Goal: Navigation & Orientation: Find specific page/section

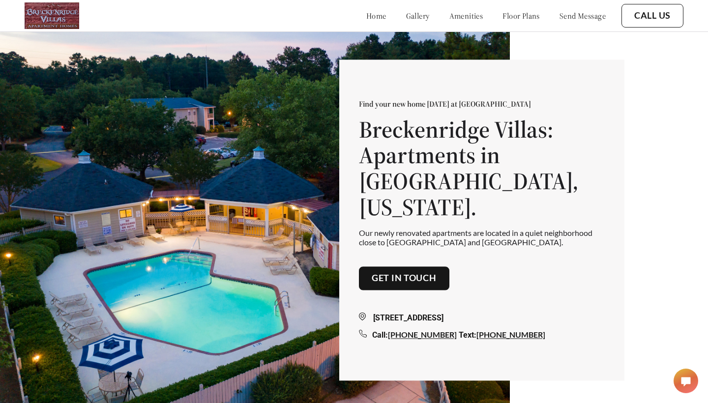
click at [506, 17] on link "floor plans" at bounding box center [520, 16] width 37 height 10
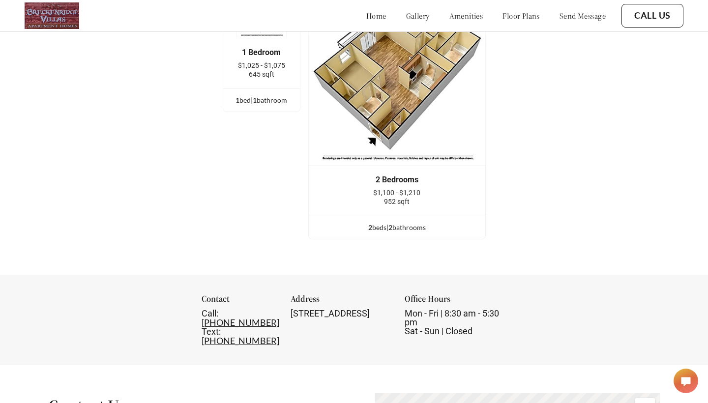
scroll to position [1403, 0]
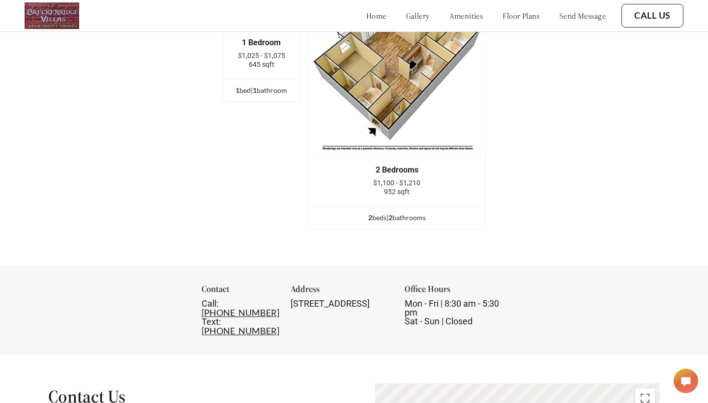
click at [407, 105] on img at bounding box center [396, 66] width 177 height 177
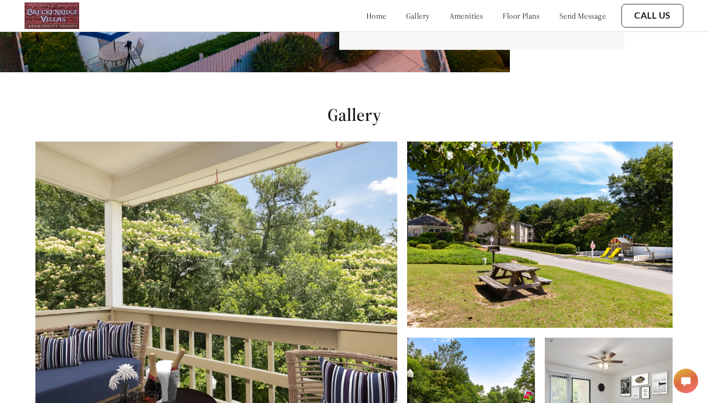
scroll to position [308, 0]
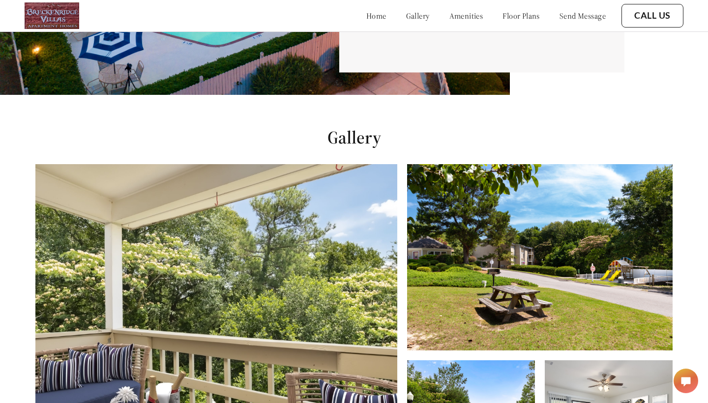
click at [449, 15] on link "amenities" at bounding box center [466, 16] width 34 height 10
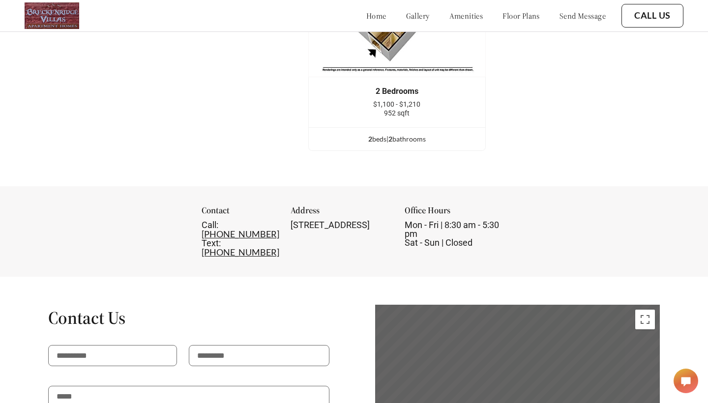
scroll to position [1473, 0]
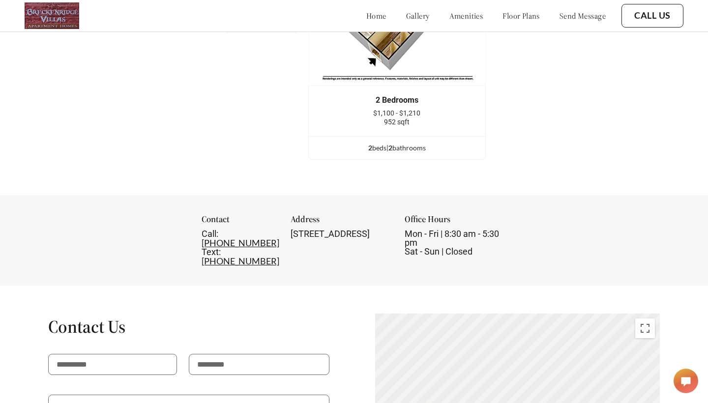
drag, startPoint x: 272, startPoint y: 220, endPoint x: 379, endPoint y: 231, distance: 108.1
click at [379, 231] on div "[STREET_ADDRESS]" at bounding box center [341, 233] width 102 height 9
copy div "[STREET_ADDRESS]"
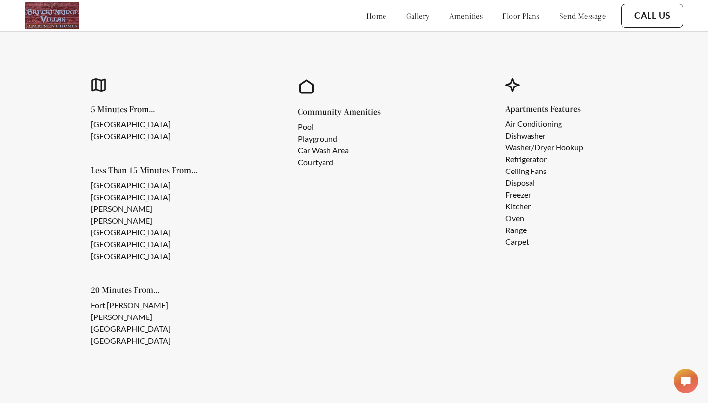
scroll to position [896, 0]
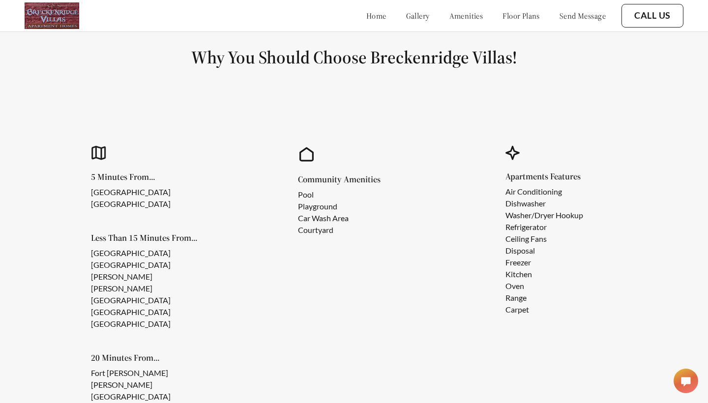
click at [406, 15] on link "gallery" at bounding box center [418, 16] width 24 height 10
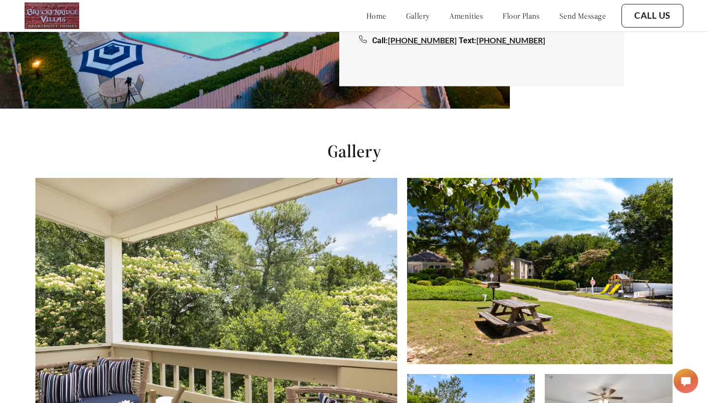
scroll to position [280, 0]
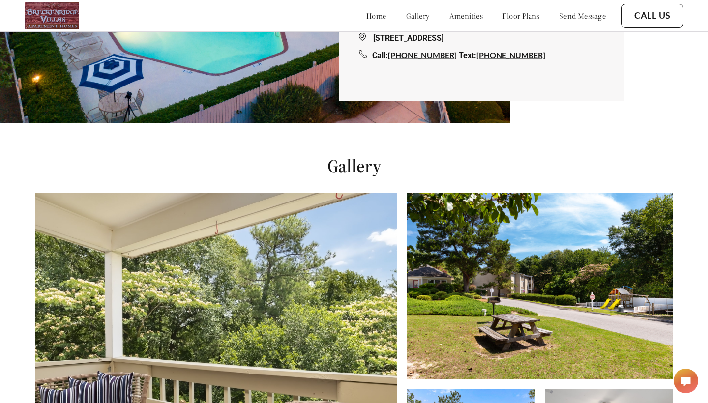
click at [406, 16] on link "gallery" at bounding box center [418, 16] width 24 height 10
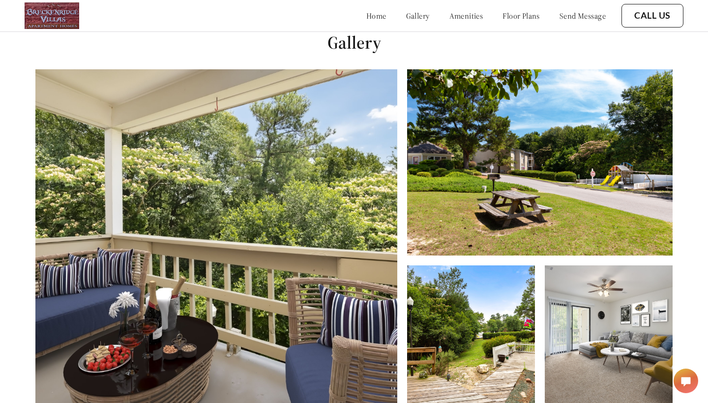
click at [502, 15] on link "floor plans" at bounding box center [520, 16] width 37 height 10
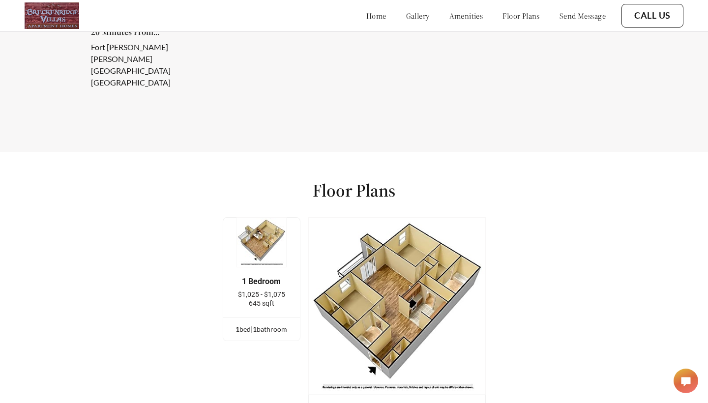
scroll to position [1304, 0]
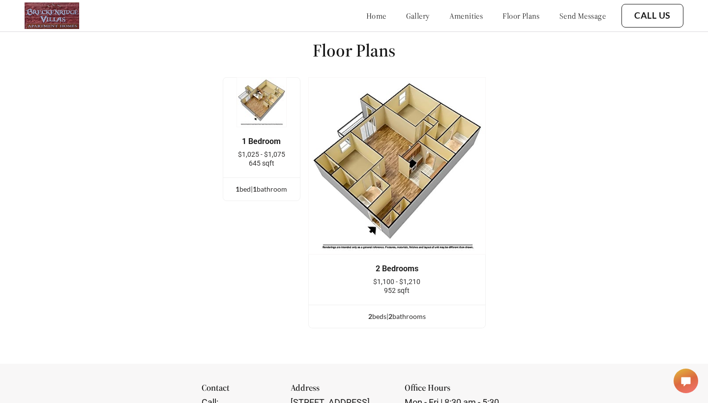
click at [406, 16] on link "gallery" at bounding box center [418, 16] width 24 height 10
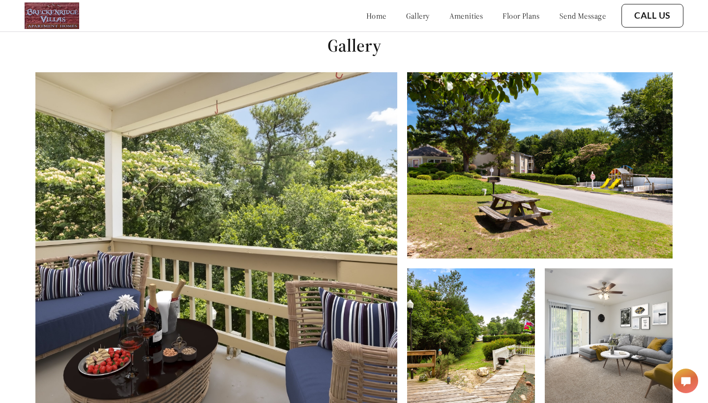
scroll to position [396, 0]
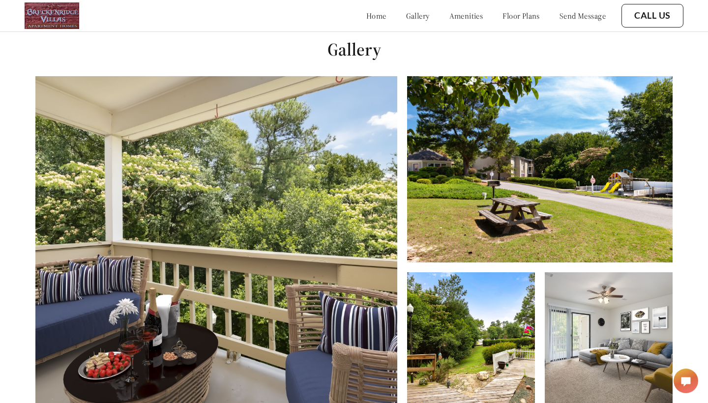
click at [366, 15] on link "home" at bounding box center [376, 16] width 20 height 10
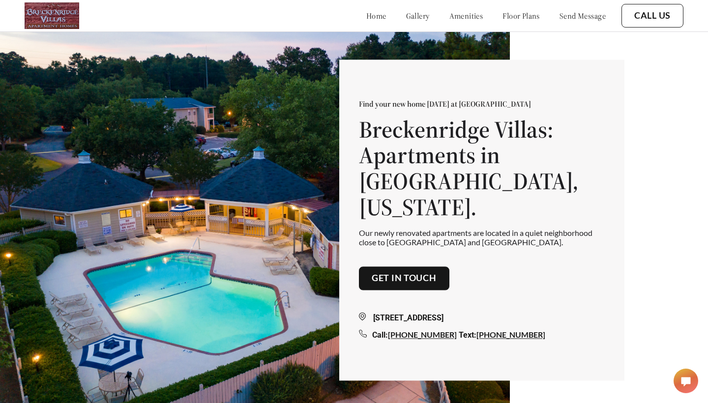
drag, startPoint x: 374, startPoint y: 317, endPoint x: 550, endPoint y: 316, distance: 175.9
click at [550, 316] on div "[STREET_ADDRESS]" at bounding box center [482, 318] width 246 height 12
copy div "[STREET_ADDRESS]"
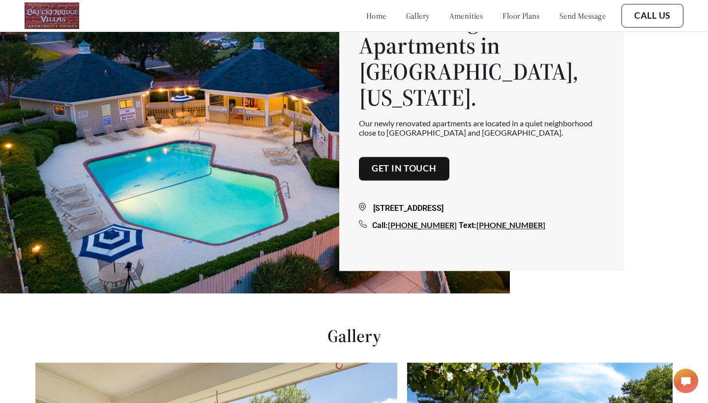
scroll to position [83, 0]
